Goal: Information Seeking & Learning: Understand process/instructions

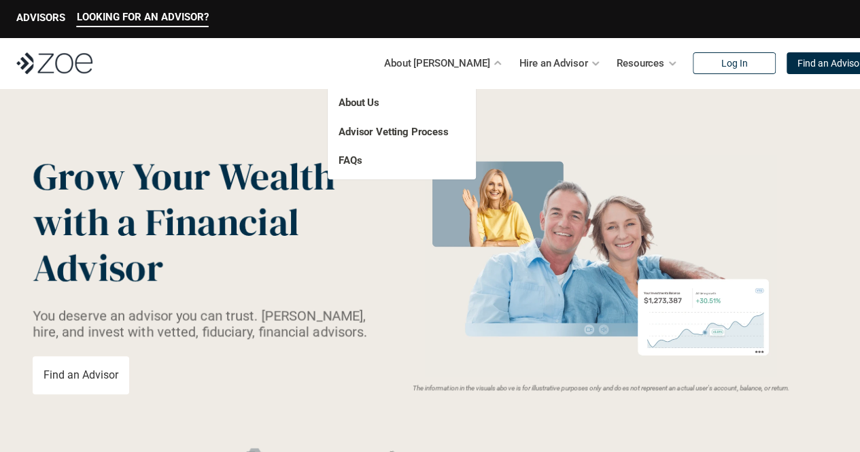
click at [406, 138] on p "Advisor Vetting Process" at bounding box center [393, 132] width 110 height 16
click at [406, 136] on link "Advisor Vetting Process" at bounding box center [393, 132] width 110 height 12
